Goal: Task Accomplishment & Management: Use online tool/utility

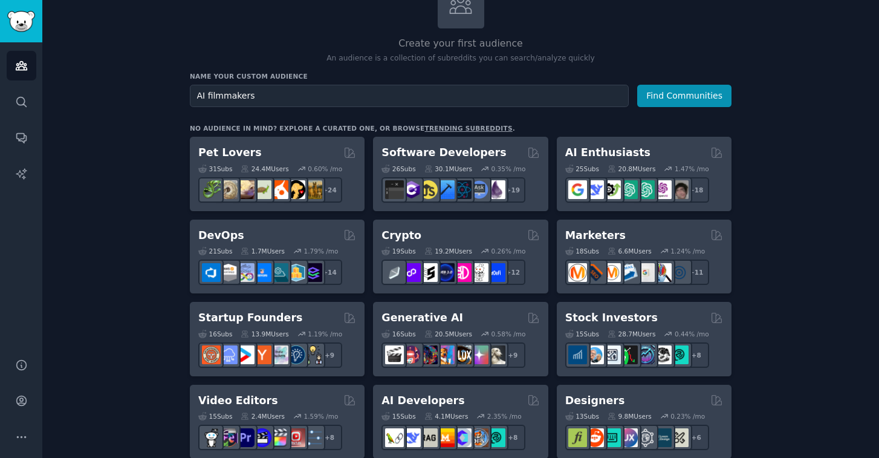
scroll to position [98, 0]
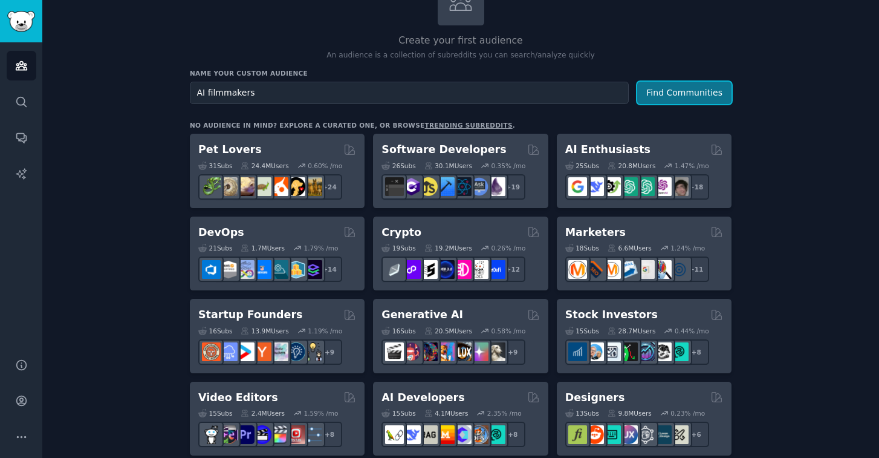
click at [692, 89] on button "Find Communities" at bounding box center [684, 93] width 94 height 22
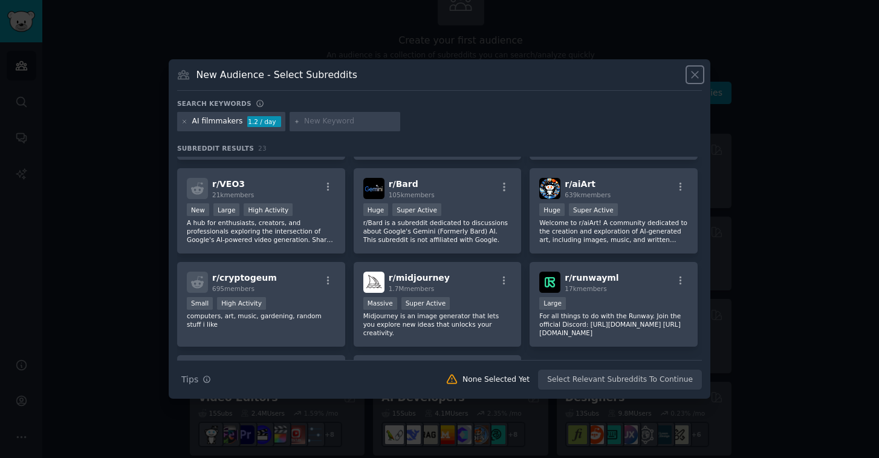
scroll to position [444, 0]
click at [695, 80] on icon at bounding box center [694, 74] width 13 height 13
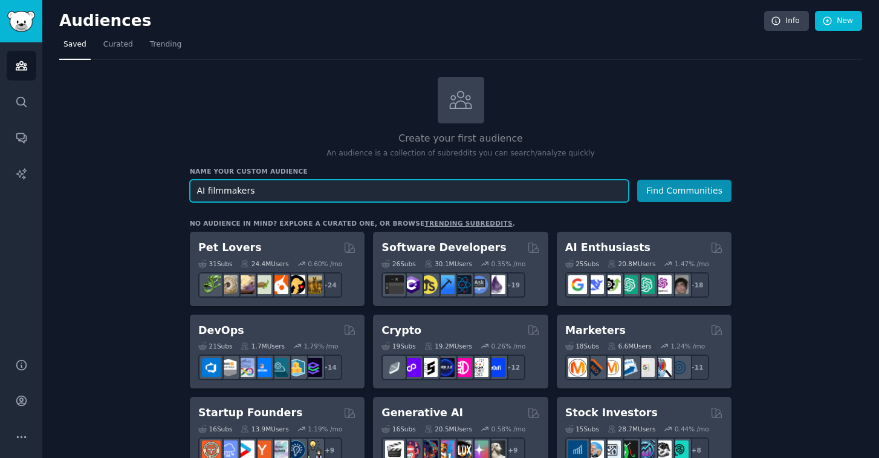
click at [552, 189] on input "AI filmmakers" at bounding box center [409, 190] width 439 height 22
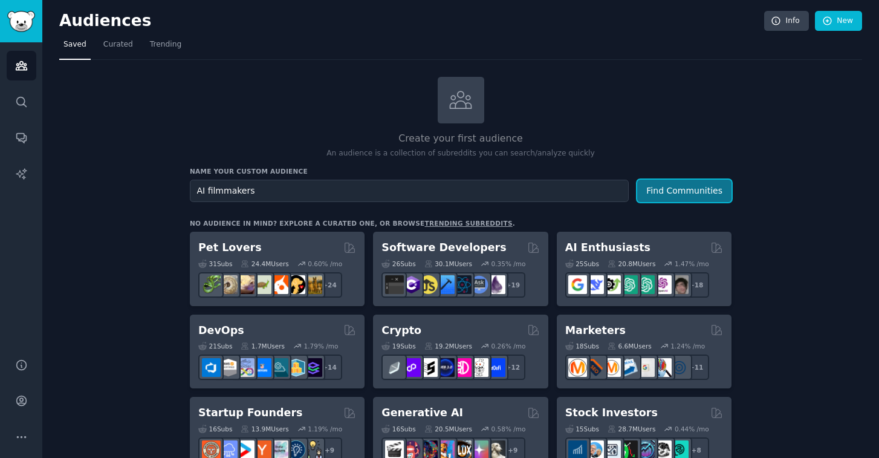
click at [680, 189] on button "Find Communities" at bounding box center [684, 190] width 94 height 22
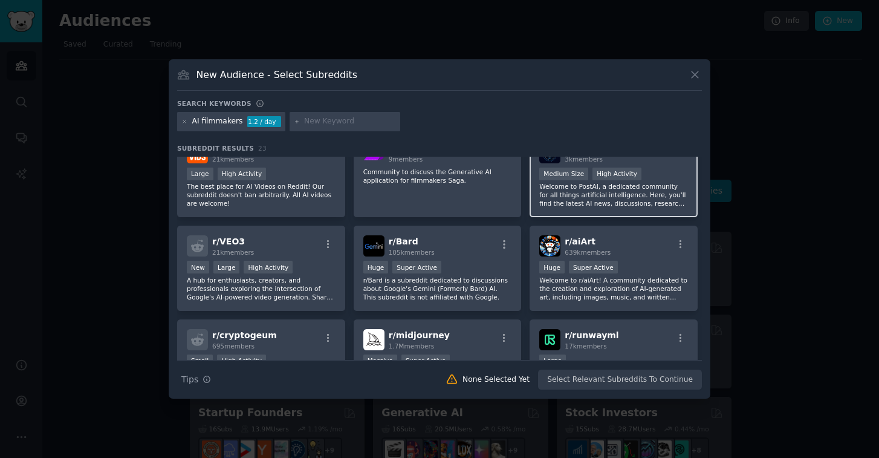
scroll to position [390, 0]
click at [745, 98] on div at bounding box center [439, 229] width 879 height 458
